Goal: Navigation & Orientation: Find specific page/section

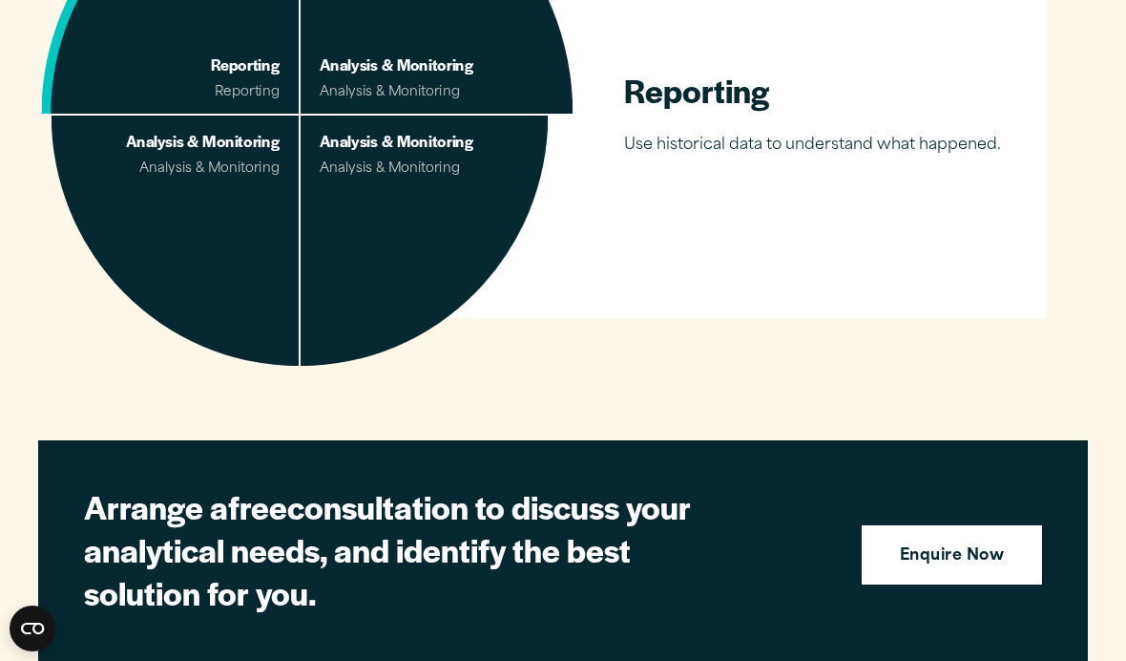
scroll to position [1470, 0]
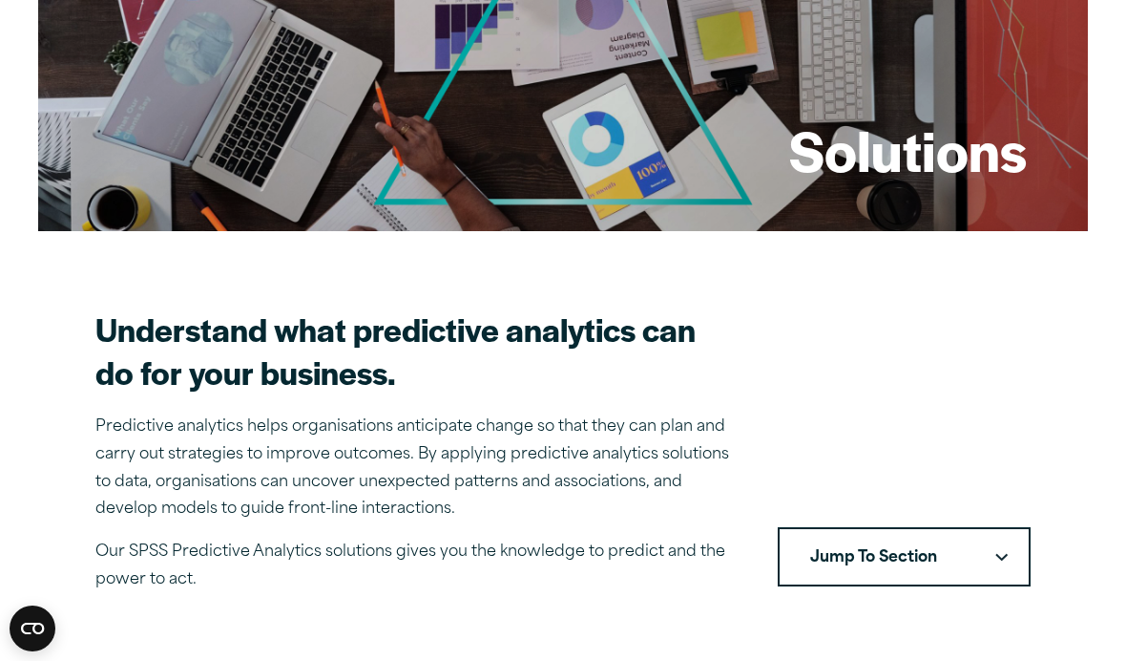
scroll to position [321, 0]
